Goal: Information Seeking & Learning: Learn about a topic

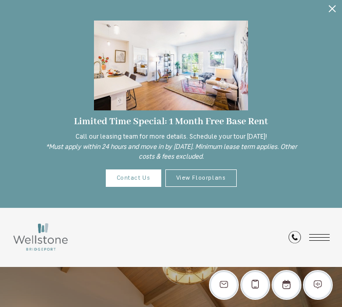
click at [320, 236] on span "Open Menu" at bounding box center [319, 237] width 21 height 7
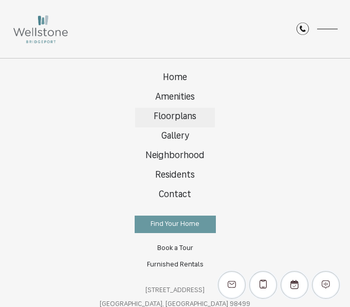
click at [182, 114] on span "Floorplans" at bounding box center [175, 117] width 43 height 9
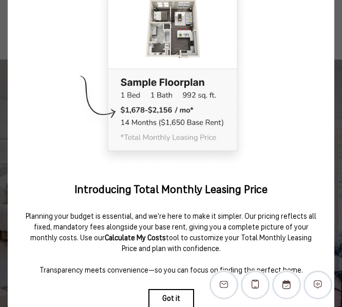
scroll to position [91, 0]
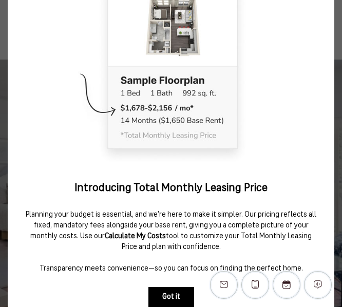
click at [178, 287] on button "Got it" at bounding box center [172, 297] width 46 height 20
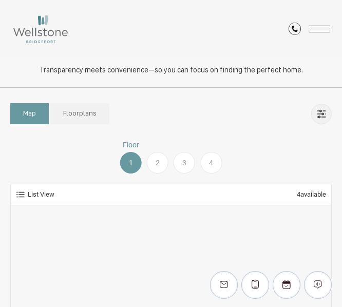
scroll to position [535, 0]
click at [67, 107] on link "Floorplans" at bounding box center [79, 114] width 59 height 21
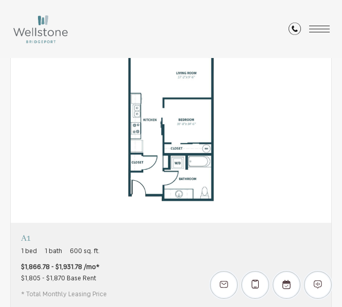
scroll to position [931, 0]
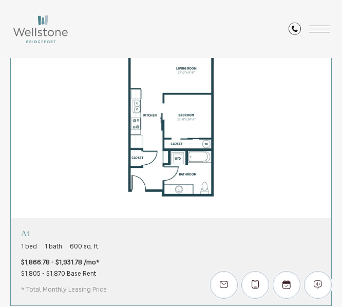
click at [119, 193] on img "View floorplan A1" at bounding box center [171, 117] width 321 height 201
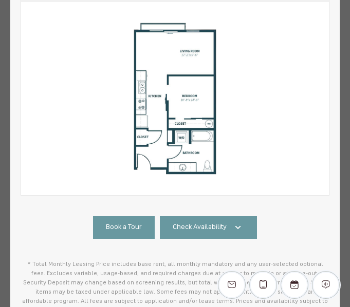
scroll to position [216, 0]
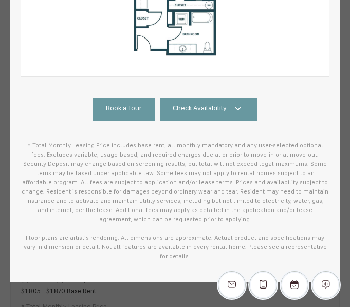
click at [126, 279] on div "A1 1 bed 1 bath 600 sq. ft. $1,866.78 - $1,931.78 /mo* $1,805 - $1,870 Base Ren…" at bounding box center [175, 153] width 350 height 307
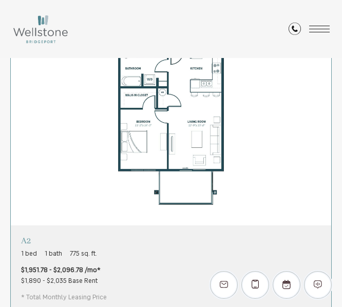
scroll to position [1224, 0]
